Goal: Information Seeking & Learning: Learn about a topic

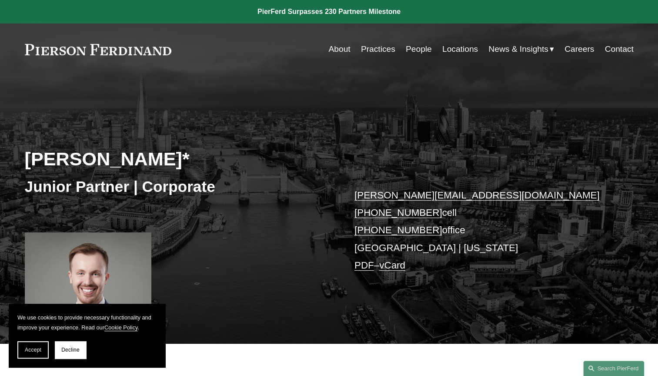
click at [339, 49] on link "About" at bounding box center [339, 49] width 22 height 17
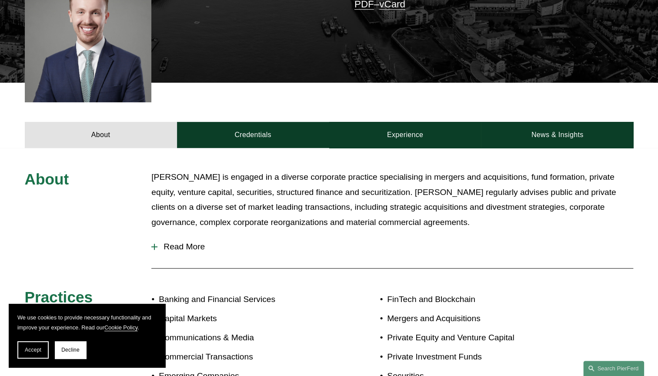
scroll to position [348, 0]
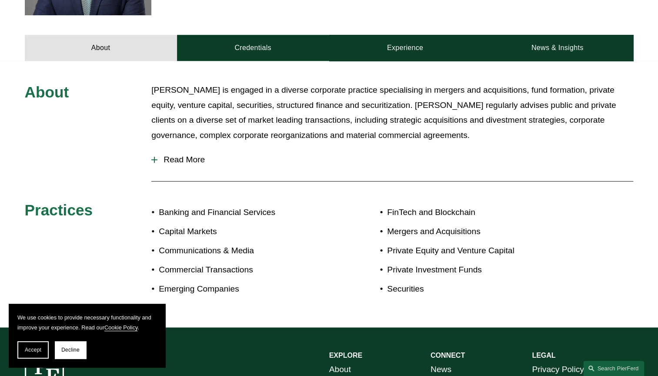
click at [182, 160] on span "Read More" at bounding box center [395, 160] width 476 height 10
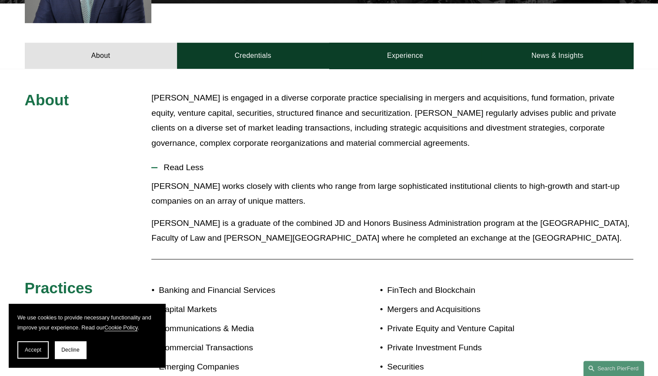
scroll to position [79, 0]
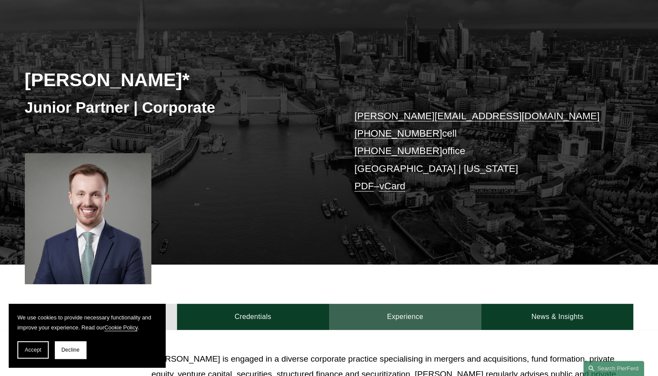
click at [399, 314] on link "Experience" at bounding box center [405, 317] width 152 height 26
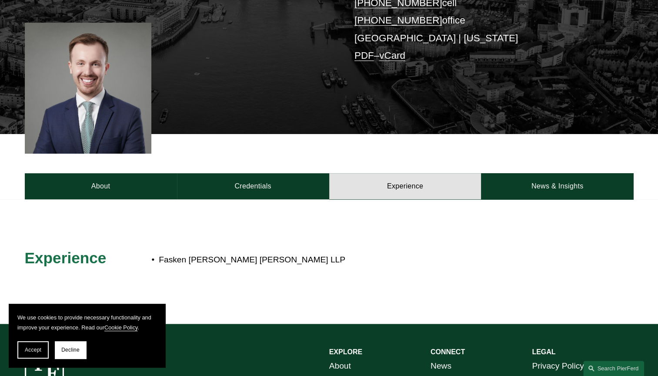
scroll to position [253, 0]
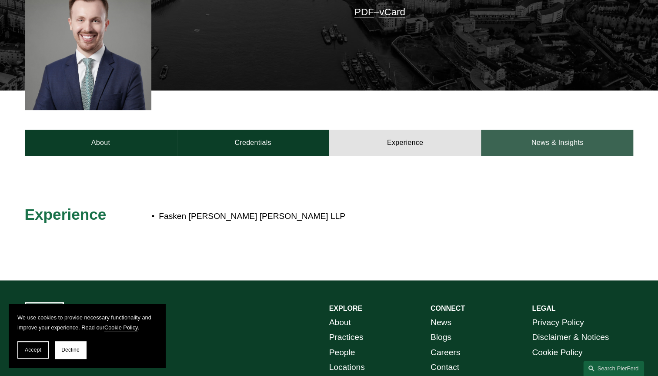
click at [552, 151] on link "News & Insights" at bounding box center [557, 143] width 152 height 26
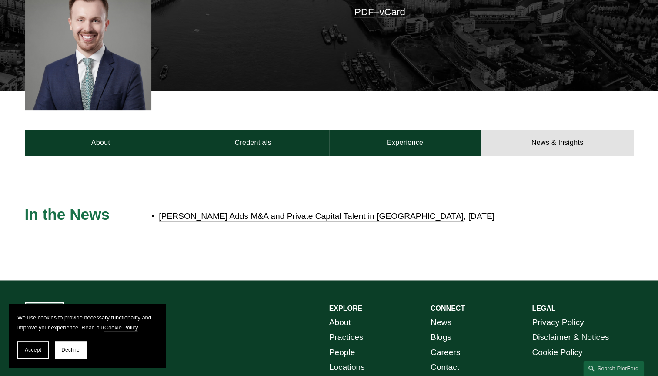
click at [284, 216] on link "[PERSON_NAME] Adds M&A and Private Capital Talent in [GEOGRAPHIC_DATA]" at bounding box center [311, 215] width 305 height 9
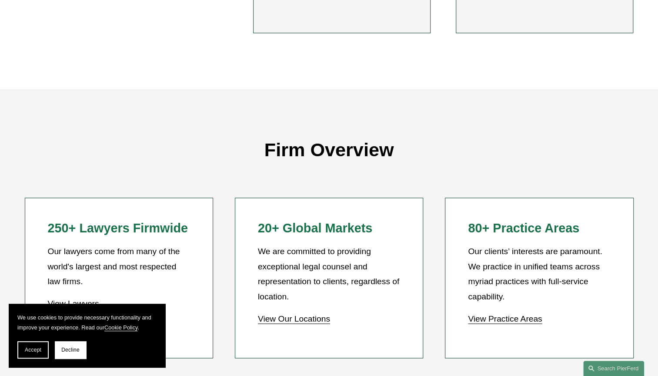
scroll to position [391, 0]
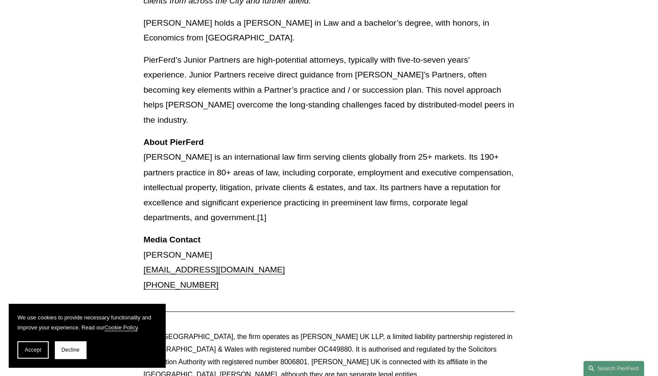
scroll to position [913, 0]
